Goal: Information Seeking & Learning: Find specific page/section

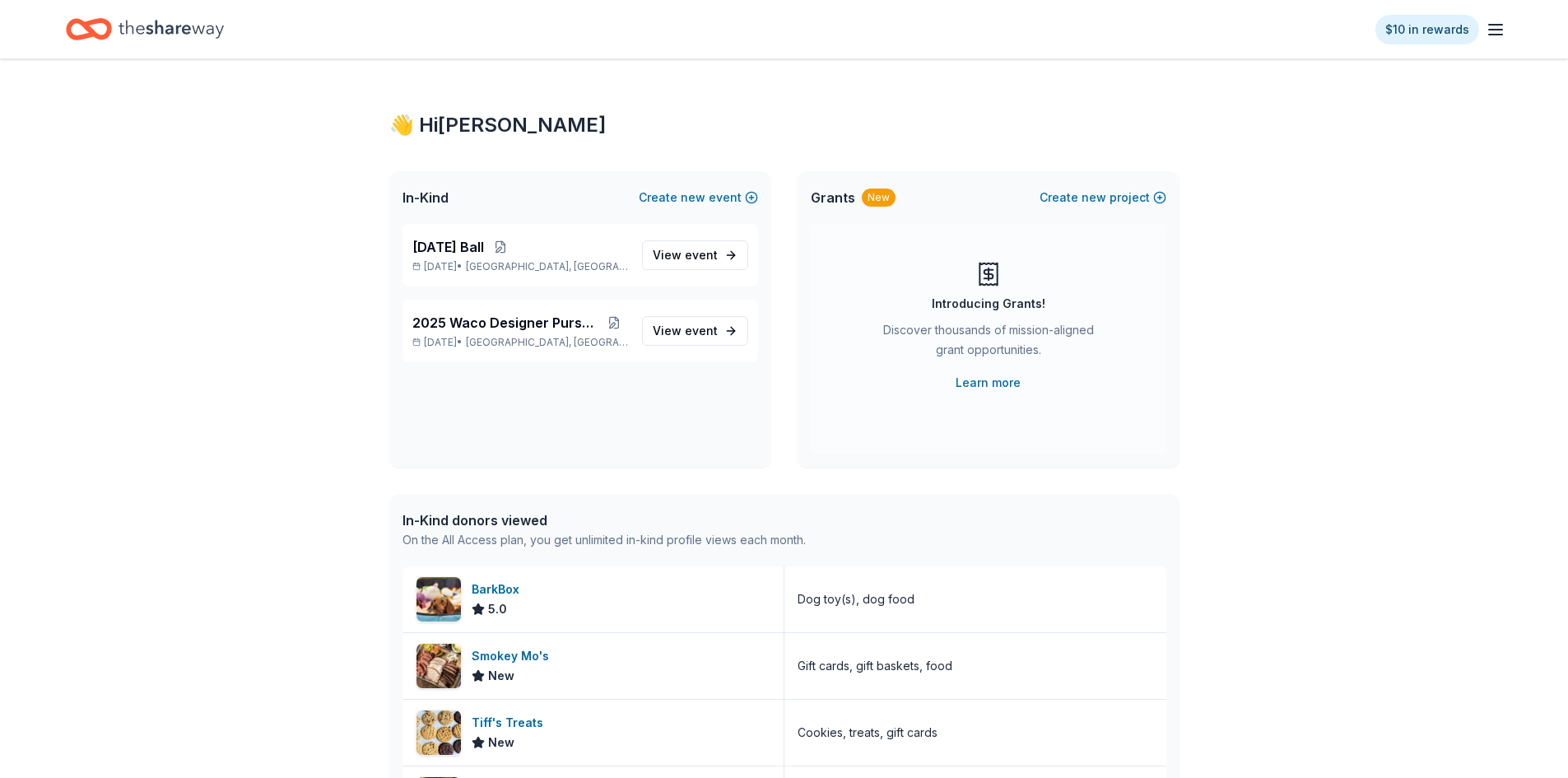
click at [1499, 30] on line "button" at bounding box center [1495, 30] width 13 height 0
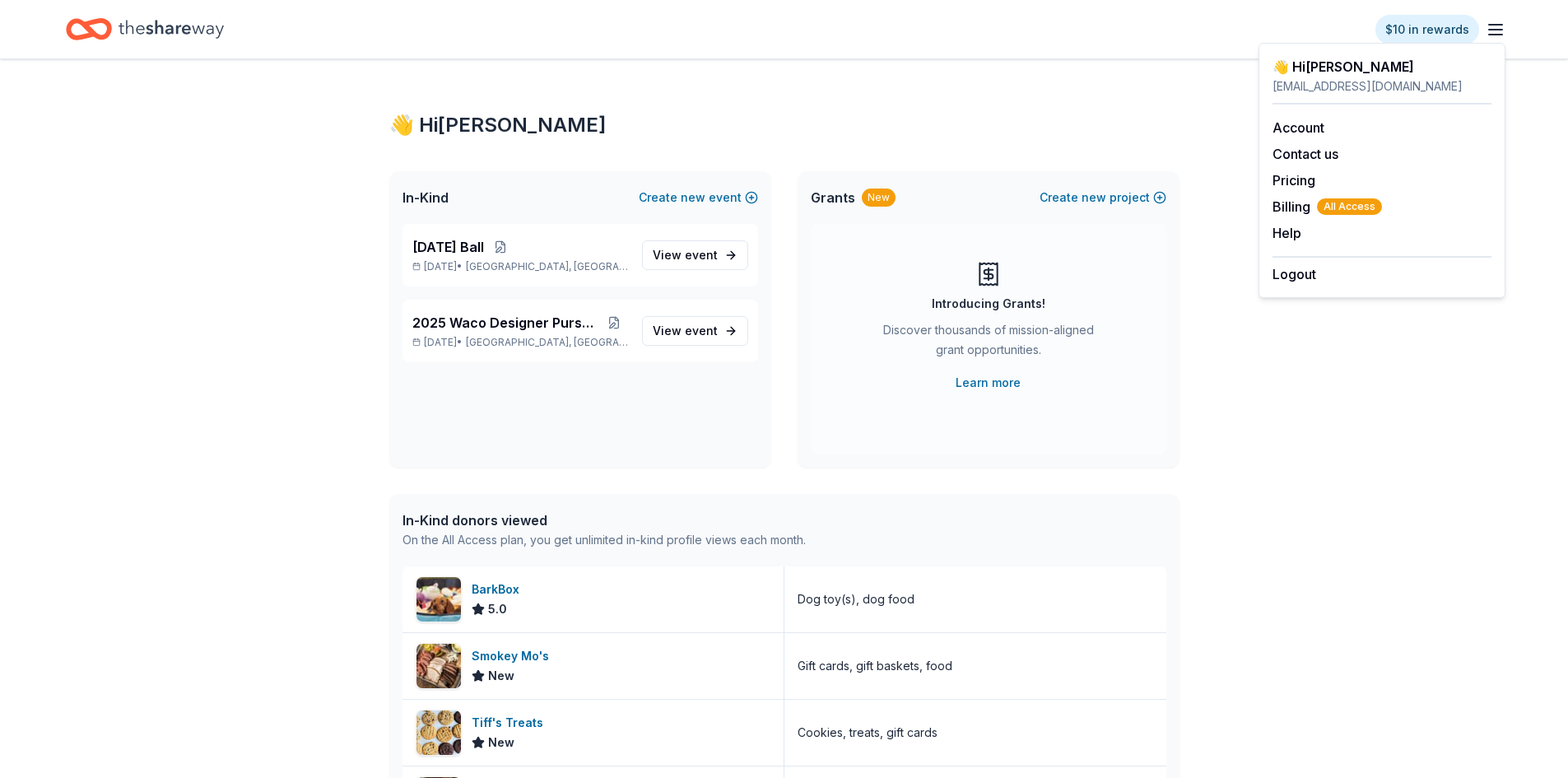
click at [1501, 30] on line "button" at bounding box center [1495, 30] width 13 height 0
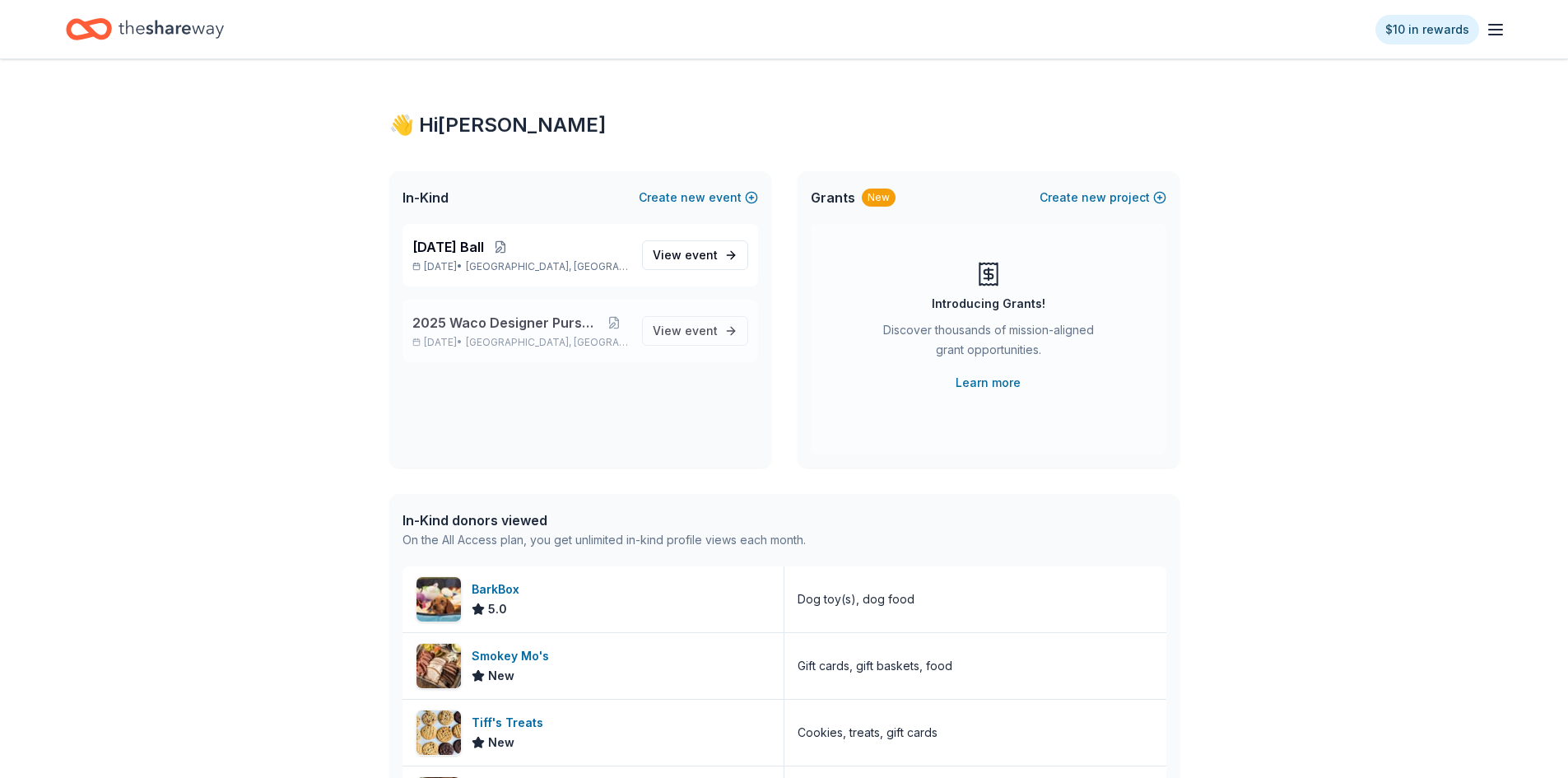
click at [531, 331] on span "2025 Waco Designer Purse BIngo" at bounding box center [507, 322] width 189 height 20
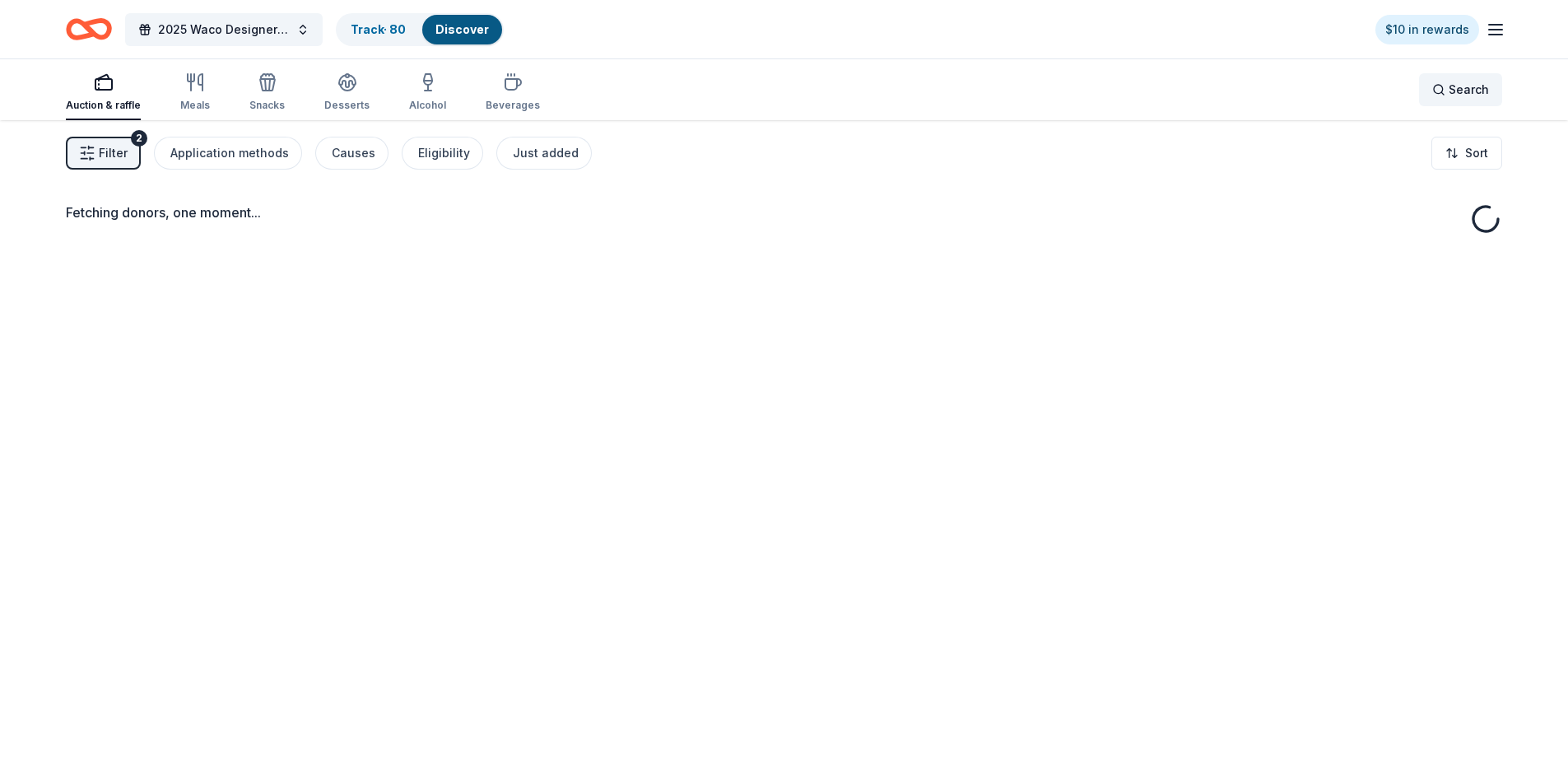
click at [1458, 94] on span "Search" at bounding box center [1469, 90] width 41 height 20
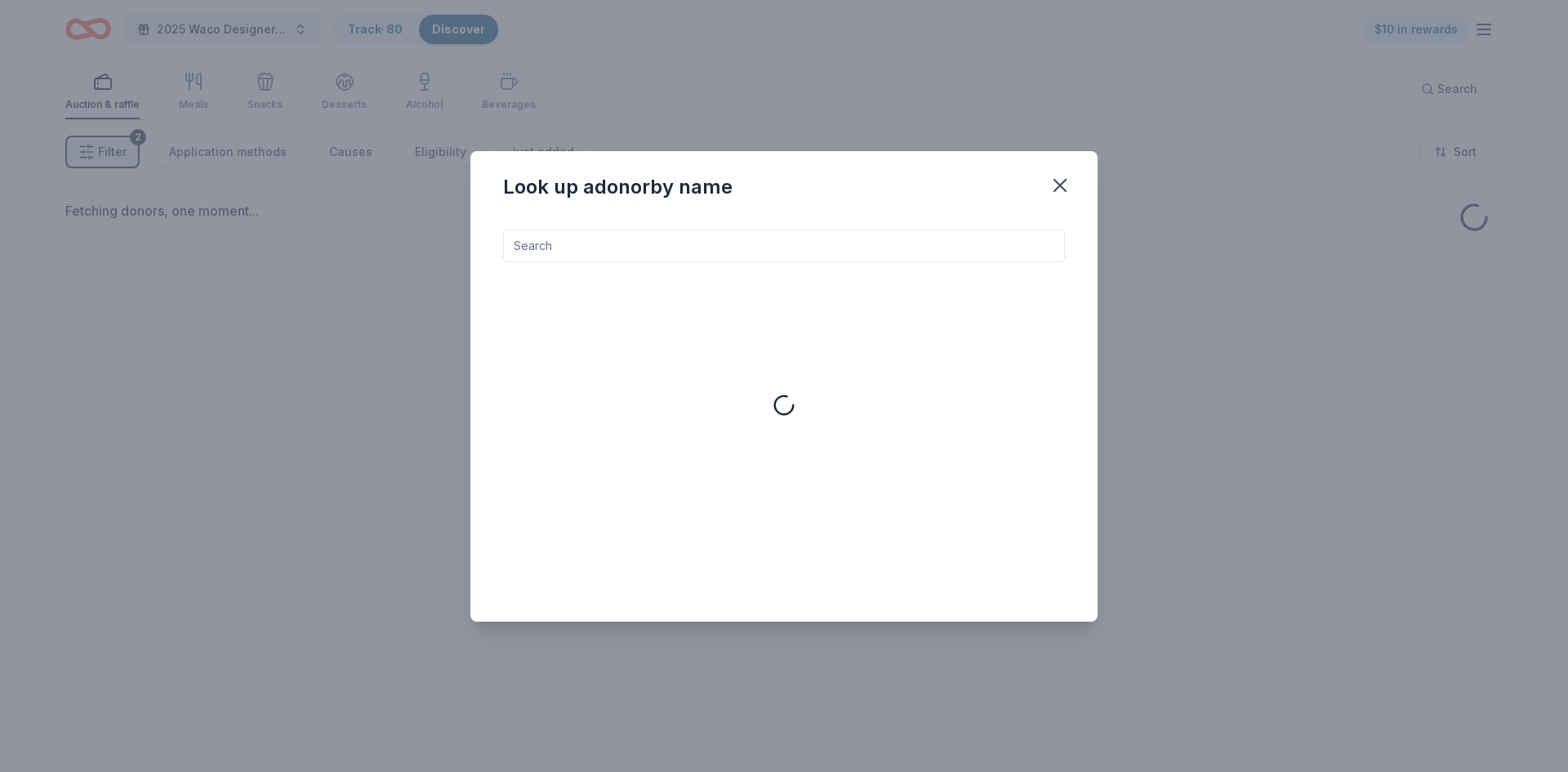
click at [861, 248] on input at bounding box center [784, 246] width 561 height 33
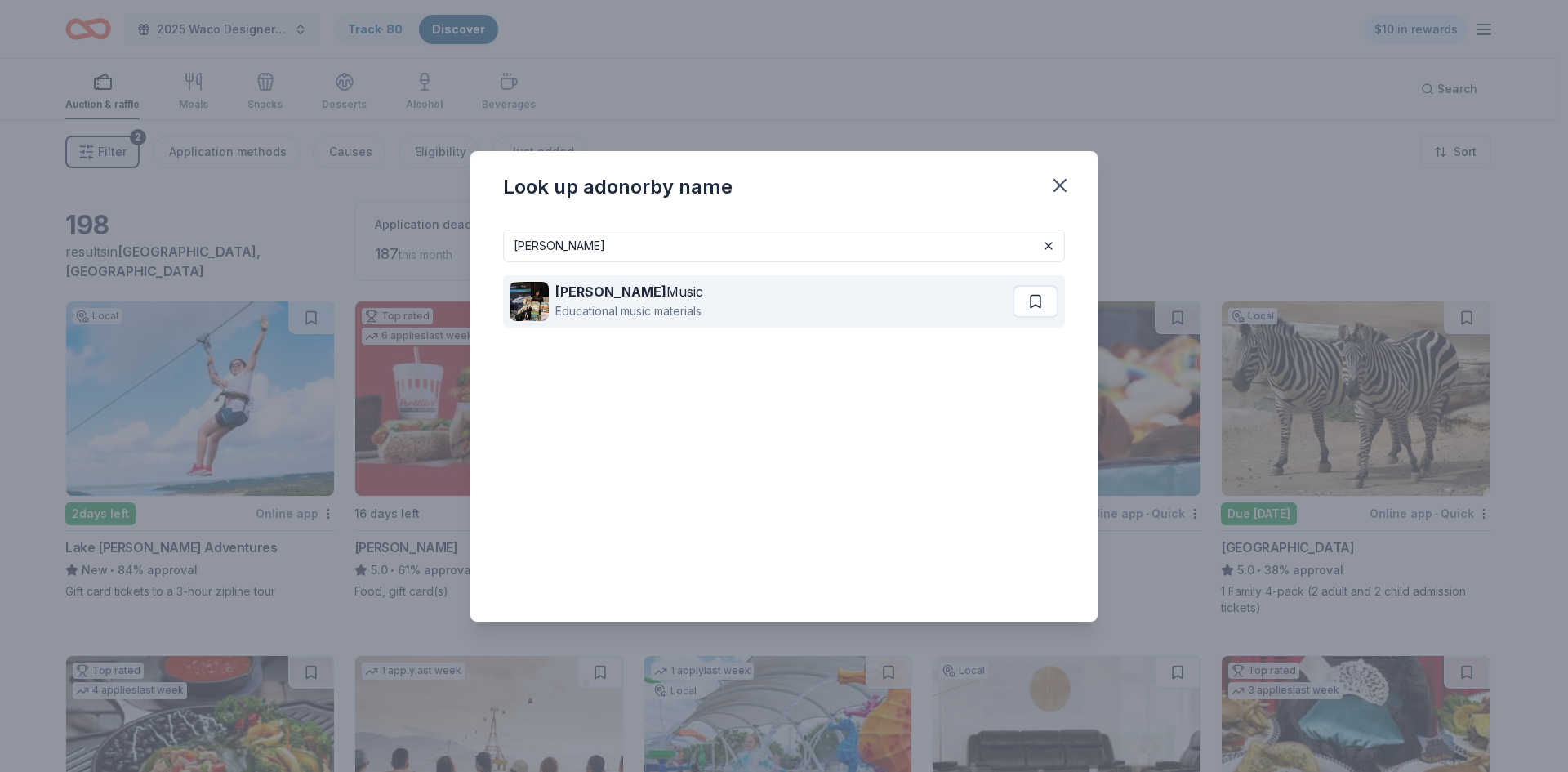
type input "[PERSON_NAME]"
click at [632, 307] on div "Educational music materials" at bounding box center [630, 311] width 148 height 20
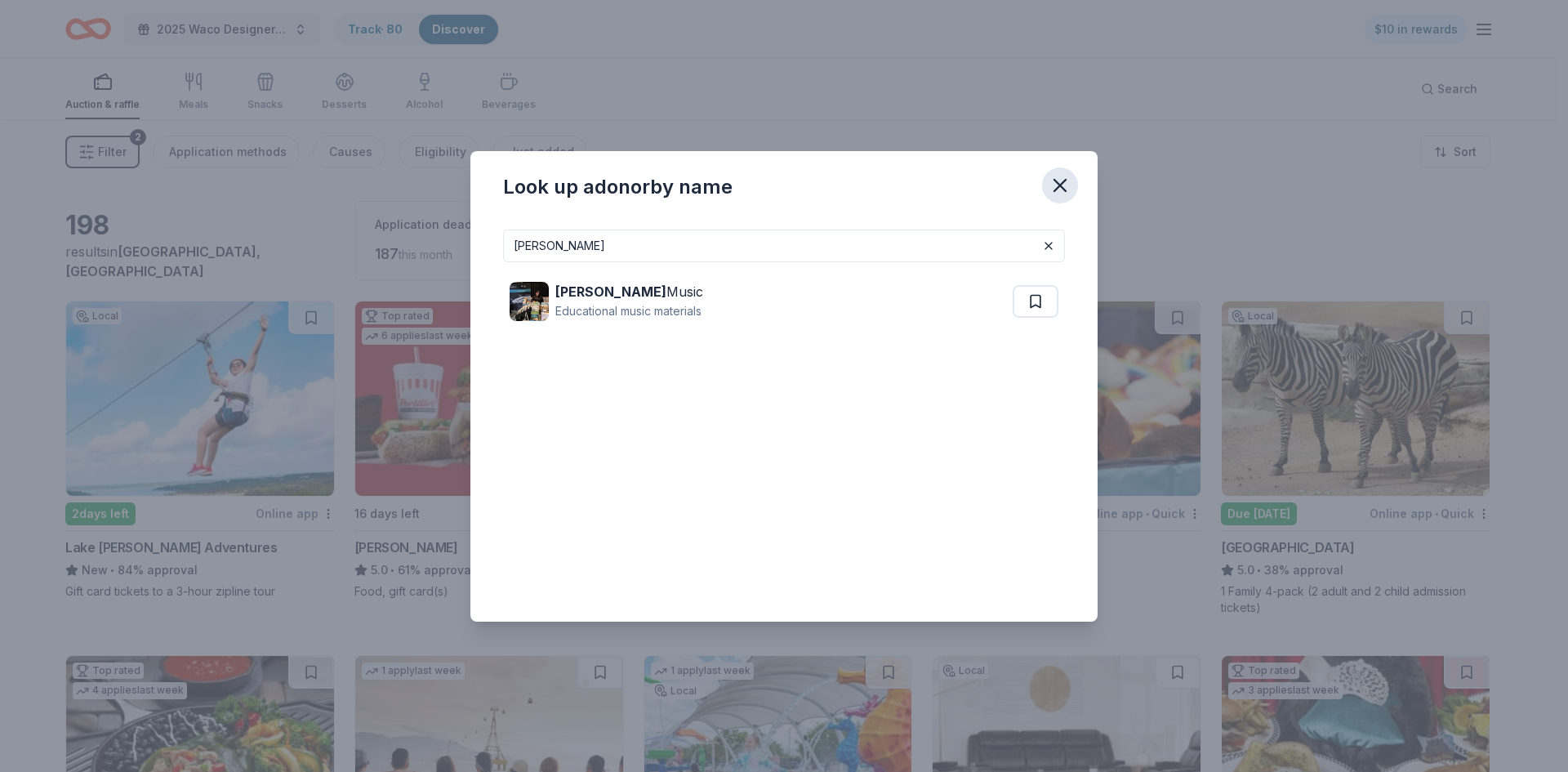
click at [1070, 186] on icon "button" at bounding box center [1060, 185] width 23 height 23
